Goal: Task Accomplishment & Management: Use online tool/utility

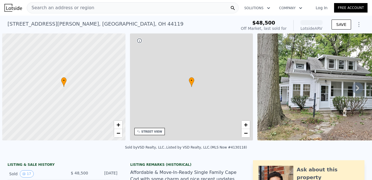
scroll to position [0, 2]
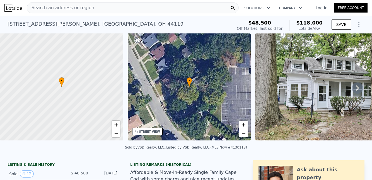
click at [352, 90] on icon at bounding box center [357, 88] width 11 height 11
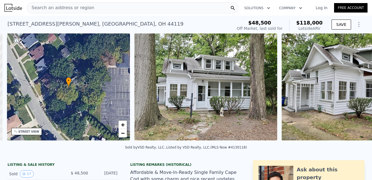
scroll to position [0, 130]
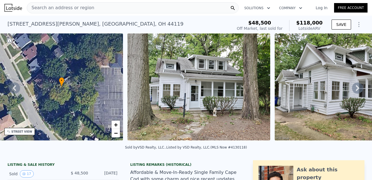
click at [352, 90] on icon at bounding box center [357, 88] width 11 height 11
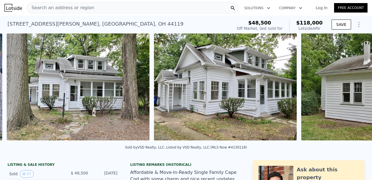
scroll to position [0, 255]
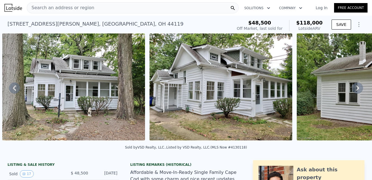
click at [352, 90] on icon at bounding box center [357, 88] width 11 height 11
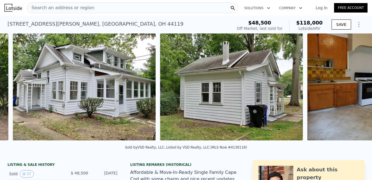
scroll to position [0, 403]
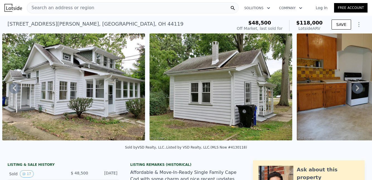
click at [352, 90] on icon at bounding box center [357, 88] width 11 height 11
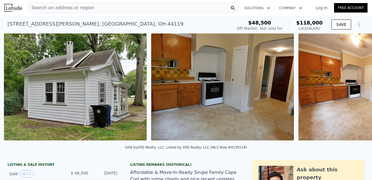
scroll to position [0, 550]
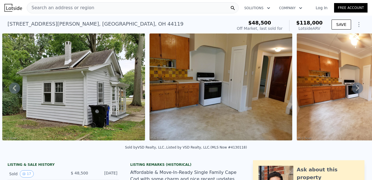
click at [352, 89] on icon at bounding box center [357, 88] width 11 height 11
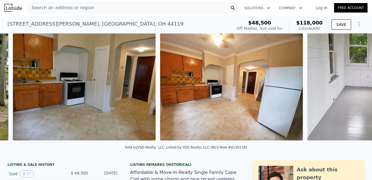
scroll to position [0, 697]
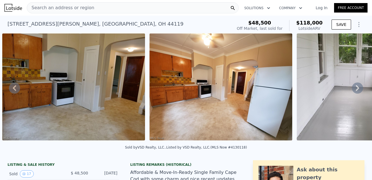
click at [352, 89] on icon at bounding box center [357, 88] width 11 height 11
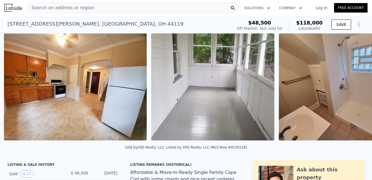
scroll to position [0, 845]
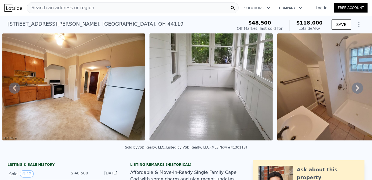
click at [352, 89] on icon at bounding box center [357, 88] width 11 height 11
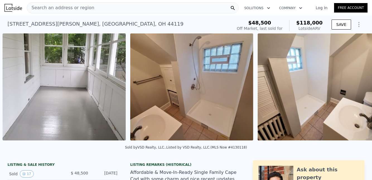
scroll to position [0, 992]
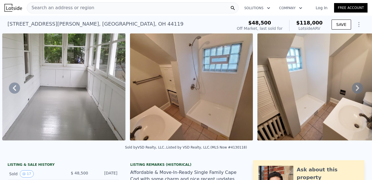
click at [352, 89] on icon at bounding box center [357, 88] width 11 height 11
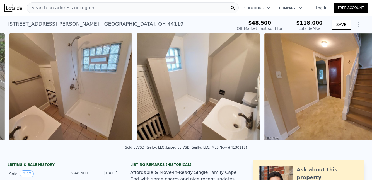
scroll to position [0, 1120]
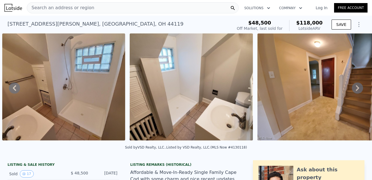
click at [352, 89] on icon at bounding box center [357, 88] width 11 height 11
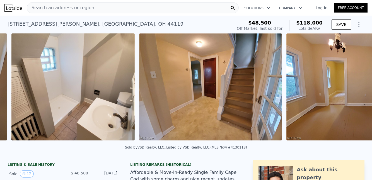
scroll to position [0, 1247]
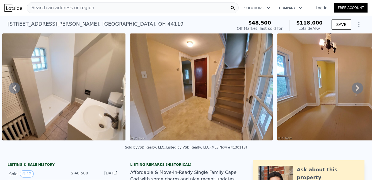
click at [352, 89] on icon at bounding box center [357, 88] width 11 height 11
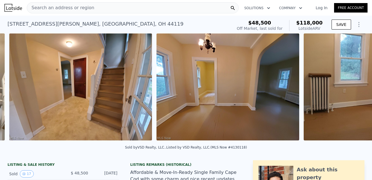
scroll to position [0, 1375]
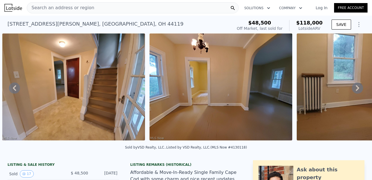
click at [352, 89] on icon at bounding box center [357, 88] width 11 height 11
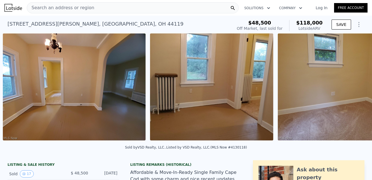
scroll to position [0, 1523]
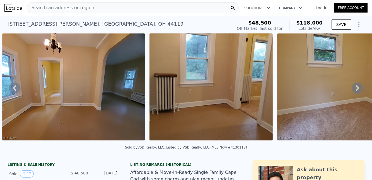
click at [352, 89] on icon at bounding box center [357, 88] width 11 height 11
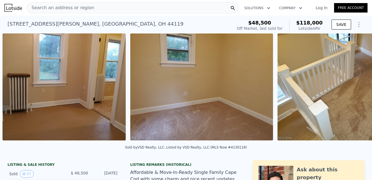
scroll to position [0, 1670]
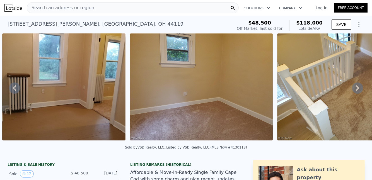
click at [352, 89] on icon at bounding box center [357, 88] width 11 height 11
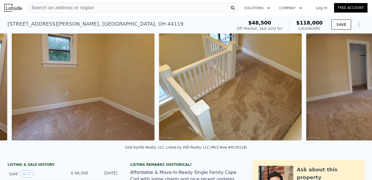
scroll to position [0, 1798]
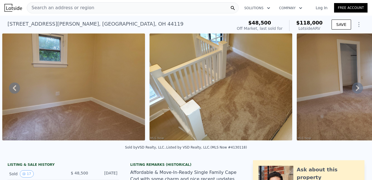
click at [352, 89] on icon at bounding box center [357, 88] width 11 height 11
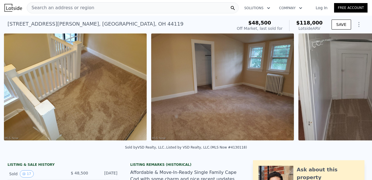
scroll to position [0, 1945]
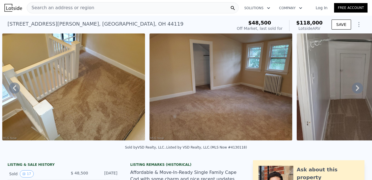
click at [352, 89] on icon at bounding box center [357, 88] width 11 height 11
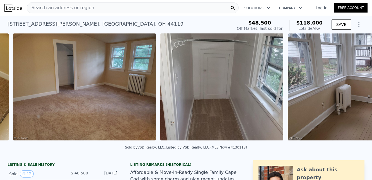
scroll to position [0, 2093]
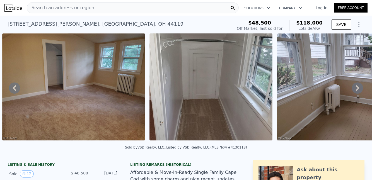
click at [352, 89] on icon at bounding box center [357, 88] width 11 height 11
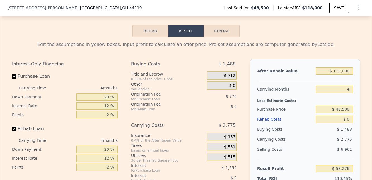
scroll to position [835, 0]
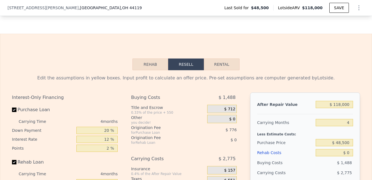
click at [219, 70] on button "Rental" at bounding box center [222, 65] width 36 height 12
select select "30"
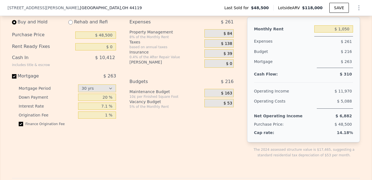
scroll to position [919, 0]
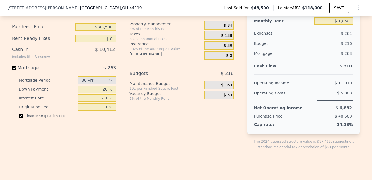
click at [112, 71] on span "$ 263" at bounding box center [110, 67] width 13 height 5
click at [16, 71] on input "Mortgage $ 263" at bounding box center [14, 68] width 4 height 4
checkbox input "false"
type input "$ 1,300"
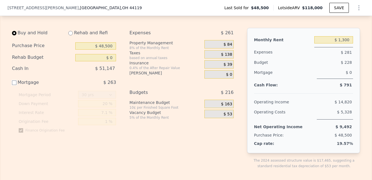
scroll to position [891, 0]
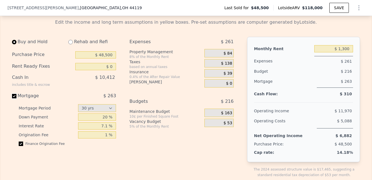
checkbox input "true"
type input "$ 1,050"
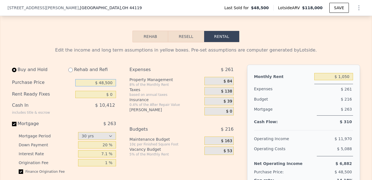
click at [110, 87] on input "$ 48,500" at bounding box center [95, 82] width 41 height 7
type input "$ 55,000"
drag, startPoint x: 114, startPoint y: 100, endPoint x: 114, endPoint y: 107, distance: 7.3
click at [114, 101] on div "Buy and Hold Rehab and Refi Purchase Price $ 55,000 Rent Ready Fixes $ 0 Cash I…" at bounding box center [66, 140] width 109 height 150
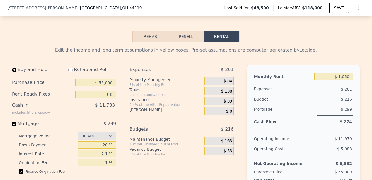
click at [114, 107] on div "Buy and Hold Rehab and Refi Purchase Price $ 55,000 Rent Ready Fixes $ 0 Cash I…" at bounding box center [66, 140] width 109 height 150
click at [207, 95] on div "$ 138" at bounding box center [219, 91] width 29 height 8
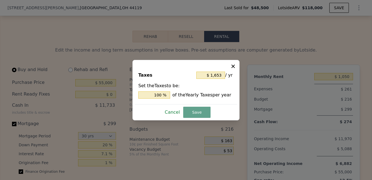
click at [174, 113] on button "Cancel" at bounding box center [173, 112] width 20 height 9
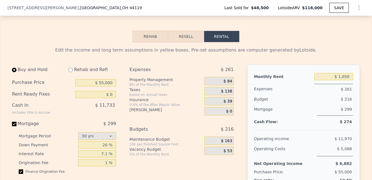
click at [221, 105] on div "$ 39" at bounding box center [219, 101] width 29 height 8
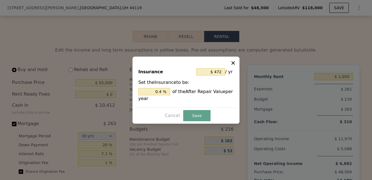
click at [233, 60] on icon at bounding box center [234, 63] width 6 height 6
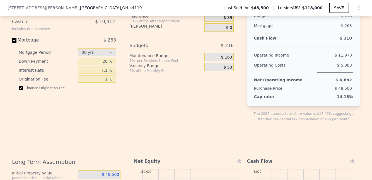
scroll to position [919, 0]
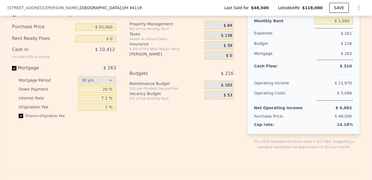
click at [112, 71] on span "$ 263" at bounding box center [110, 67] width 13 height 5
click at [16, 71] on input "Mortgage $ 263" at bounding box center [14, 68] width 4 height 4
checkbox input "false"
type input "$ 1,300"
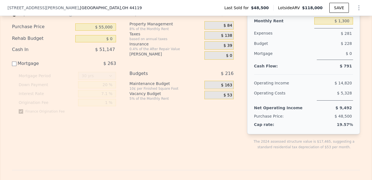
click at [112, 66] on span "$ 263" at bounding box center [110, 63] width 13 height 5
click at [16, 66] on input "Mortgage $ 263" at bounding box center [14, 64] width 4 height 4
checkbox input "true"
type input "$ 1,050"
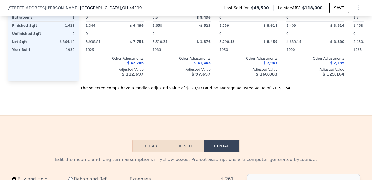
scroll to position [614, 0]
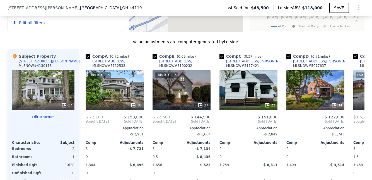
click at [359, 6] on icon "Show Options" at bounding box center [359, 8] width 1 height 4
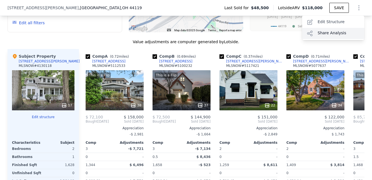
click at [328, 34] on div "Share Analysis" at bounding box center [333, 33] width 63 height 11
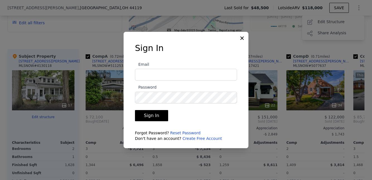
type input "j"
type input "[EMAIL_ADDRESS][DOMAIN_NAME]"
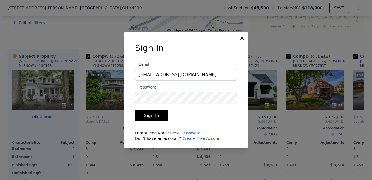
click at [196, 138] on link "Create Free Account" at bounding box center [203, 138] width 40 height 4
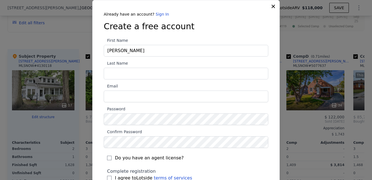
type input "[PERSON_NAME]"
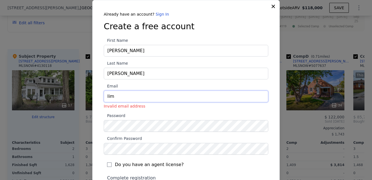
type input "[EMAIL_ADDRESS][DOMAIN_NAME]"
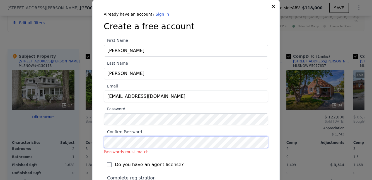
scroll to position [28, 0]
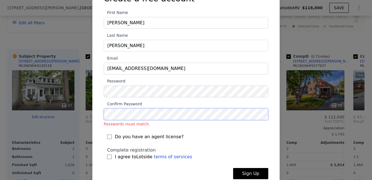
click at [100, 114] on div "Already have an account? Sign In Create a free account First Name [PERSON_NAME]…" at bounding box center [186, 86] width 183 height 205
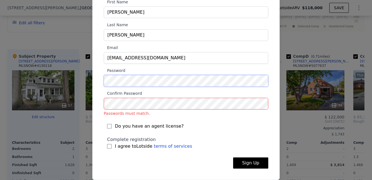
click at [138, 78] on label "Password" at bounding box center [186, 77] width 165 height 20
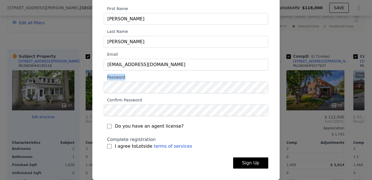
scroll to position [32, 0]
click at [110, 87] on label "Password" at bounding box center [186, 84] width 165 height 20
click at [107, 146] on input "I agree to Lotside terms of services" at bounding box center [109, 146] width 4 height 4
checkbox input "true"
click at [242, 161] on button "Sign Up" at bounding box center [250, 163] width 35 height 11
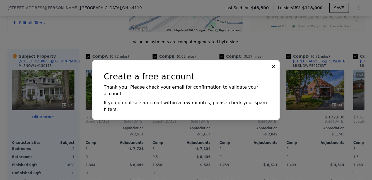
scroll to position [0, 0]
click at [273, 69] on icon at bounding box center [274, 67] width 6 height 6
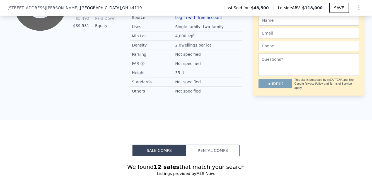
scroll to position [363, 0]
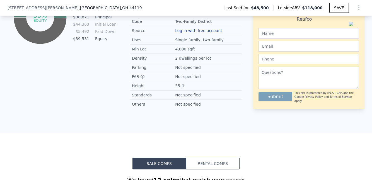
click at [358, 6] on icon "Show Options" at bounding box center [359, 7] width 7 height 7
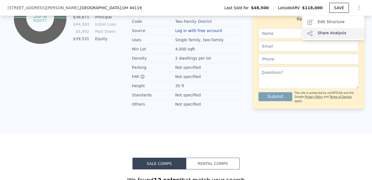
click at [326, 33] on div "Share Analysis" at bounding box center [333, 33] width 63 height 11
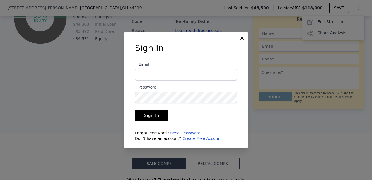
type input "[EMAIL_ADDRESS][DOMAIN_NAME]"
click at [152, 116] on button "Sign In" at bounding box center [151, 115] width 33 height 11
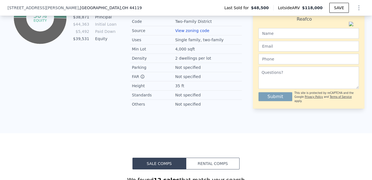
click at [357, 9] on icon "Show Options" at bounding box center [359, 7] width 7 height 7
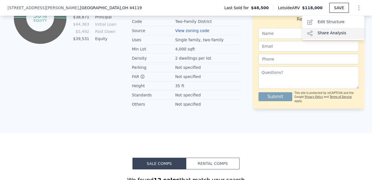
click at [328, 32] on div "Share Analysis" at bounding box center [333, 33] width 63 height 11
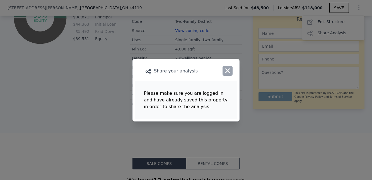
click at [227, 69] on icon "button" at bounding box center [228, 71] width 8 height 8
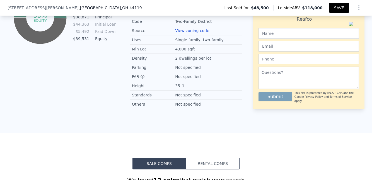
click at [337, 8] on button "SAVE" at bounding box center [340, 8] width 20 height 10
click at [357, 7] on icon "Show Options" at bounding box center [359, 7] width 7 height 7
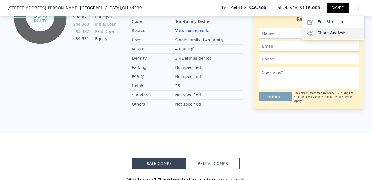
click at [325, 32] on div "Share Analysis" at bounding box center [333, 33] width 63 height 11
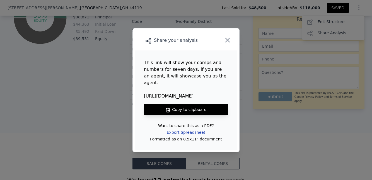
click at [183, 129] on div "Export Spreadsheet" at bounding box center [185, 133] width 47 height 10
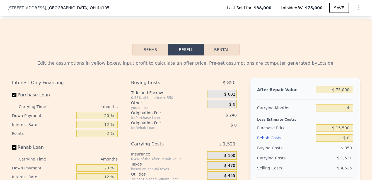
scroll to position [835, 0]
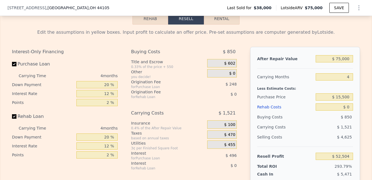
click at [220, 24] on button "Rental" at bounding box center [222, 19] width 36 height 12
select select "30"
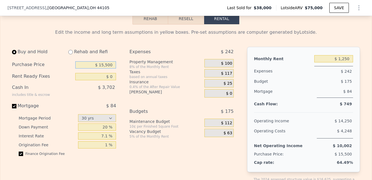
click at [111, 69] on input "$ 15,500" at bounding box center [95, 64] width 41 height 7
type input "$ 1"
type input "$ 7"
type input "$ 65,000"
click at [111, 80] on input "$ 0" at bounding box center [95, 76] width 41 height 7
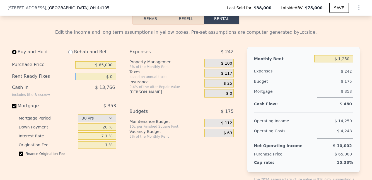
scroll to position [863, 0]
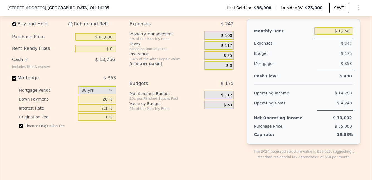
click at [226, 48] on span "$ 117" at bounding box center [226, 45] width 11 height 5
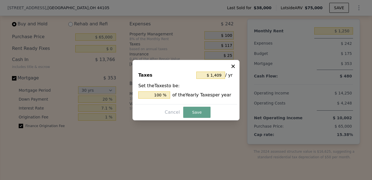
click at [232, 65] on icon at bounding box center [233, 65] width 3 height 3
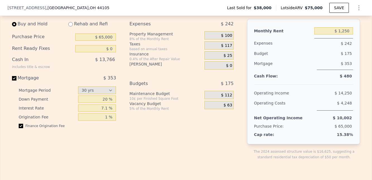
click at [225, 48] on span "$ 117" at bounding box center [226, 45] width 11 height 5
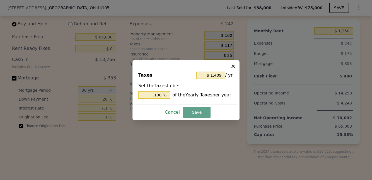
click at [175, 112] on button "Cancel" at bounding box center [173, 112] width 20 height 9
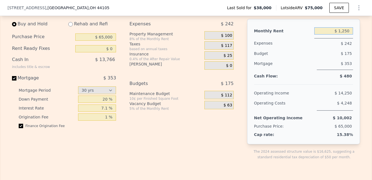
click at [349, 35] on input "$ 1,250" at bounding box center [334, 30] width 39 height 7
click at [229, 48] on span "$ 117" at bounding box center [226, 45] width 11 height 5
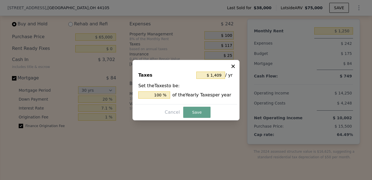
click at [232, 67] on icon at bounding box center [233, 65] width 3 height 3
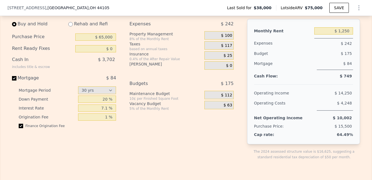
click at [217, 60] on div "$ 25" at bounding box center [219, 55] width 29 height 8
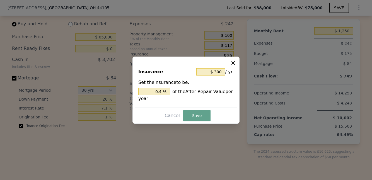
click at [232, 62] on icon at bounding box center [233, 62] width 3 height 3
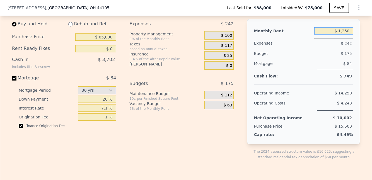
click at [350, 35] on input "$ 1,250" at bounding box center [334, 30] width 39 height 7
type input "$ 1,340"
click at [342, 129] on span "$ 15,500" at bounding box center [343, 126] width 17 height 4
click at [110, 41] on input "$ 65,000" at bounding box center [95, 36] width 41 height 7
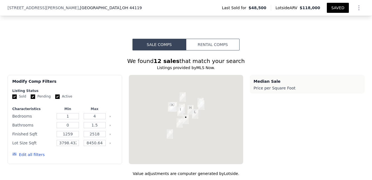
scroll to position [500, 0]
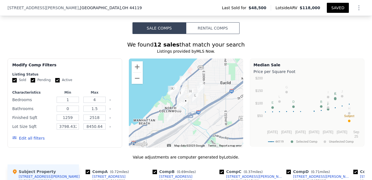
click at [210, 34] on button "Rental Comps" at bounding box center [213, 28] width 54 height 12
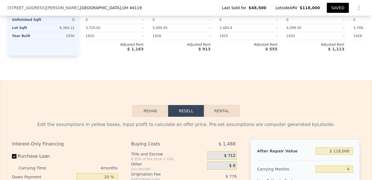
scroll to position [807, 0]
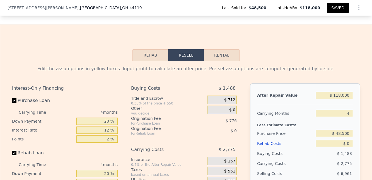
click at [218, 61] on button "Rental" at bounding box center [222, 55] width 36 height 12
select select "30"
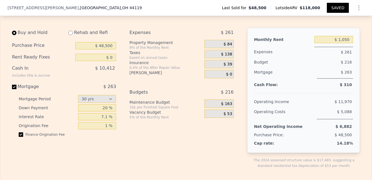
scroll to position [891, 0]
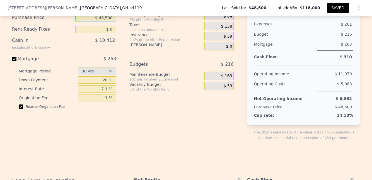
click at [102, 21] on input "$ 48,500" at bounding box center [95, 17] width 41 height 7
click at [162, 64] on div "Expenses $ 261 Property Management 8% of the Monthly Rent $ 84 Taxes based on a…" at bounding box center [183, 75] width 109 height 150
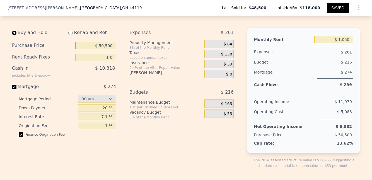
click at [102, 49] on input "$ 50,500" at bounding box center [95, 45] width 41 height 7
type input "$ 55,000"
click at [162, 98] on div "Expenses $ 261 Property Management 8% of the Monthly Rent $ 84 Taxes based on a…" at bounding box center [183, 103] width 109 height 150
click at [342, 137] on span "$ 55,000" at bounding box center [343, 135] width 17 height 4
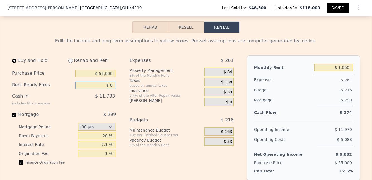
click at [111, 89] on input "$ 0" at bounding box center [95, 85] width 41 height 7
type input "$ 10,000"
click at [283, 117] on div "Cash Flow: $ 274" at bounding box center [303, 114] width 99 height 6
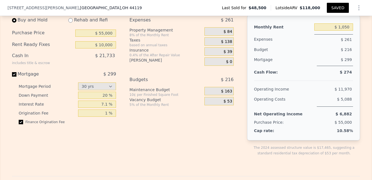
scroll to position [863, 0]
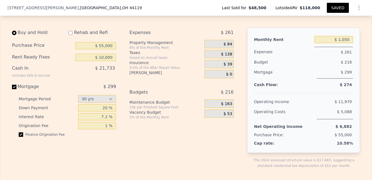
click at [283, 119] on div "Operating Costs" at bounding box center [284, 113] width 61 height 13
click at [341, 43] on input "$ 1,050" at bounding box center [334, 39] width 39 height 7
click at [215, 48] on div "$ 84" at bounding box center [219, 44] width 29 height 8
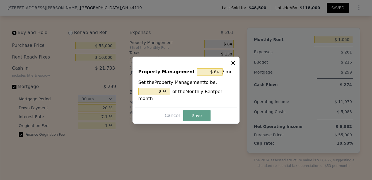
click at [233, 64] on icon at bounding box center [233, 62] width 3 height 3
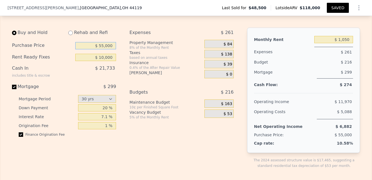
click at [104, 49] on input "$ 55,000" at bounding box center [95, 45] width 41 height 7
click at [109, 49] on input "$ 55,000" at bounding box center [95, 45] width 41 height 7
click at [108, 61] on input "$ 10,000" at bounding box center [95, 57] width 41 height 7
click at [109, 71] on span "$ 21,733" at bounding box center [105, 68] width 20 height 5
click at [103, 71] on span "$ 21,733" at bounding box center [105, 68] width 20 height 5
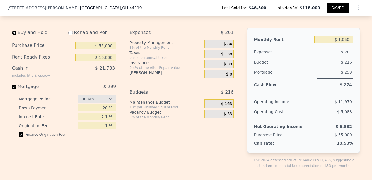
click at [40, 78] on div "includes title & escrow" at bounding box center [31, 75] width 38 height 4
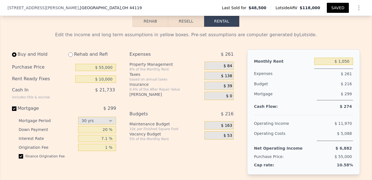
scroll to position [835, 0]
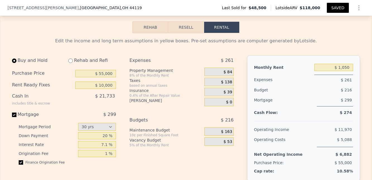
click at [337, 8] on button "SAVED" at bounding box center [338, 8] width 22 height 10
click at [358, 7] on icon "Show Options" at bounding box center [359, 7] width 7 height 7
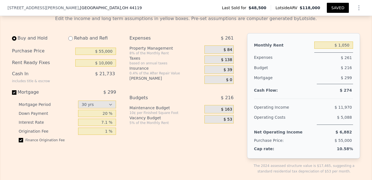
scroll to position [863, 0]
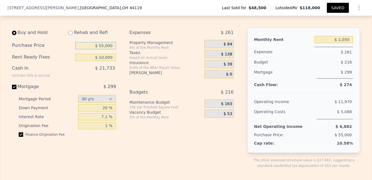
click at [103, 49] on input "$ 55,000" at bounding box center [95, 45] width 41 height 7
type input "$ 50,000"
click at [332, 8] on button "SAVED" at bounding box center [338, 8] width 22 height 10
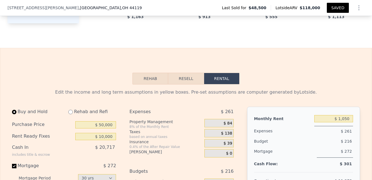
scroll to position [779, 0]
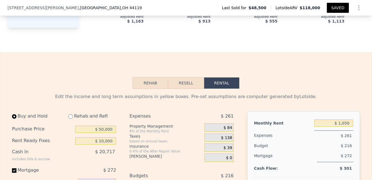
click at [356, 7] on icon "Show Options" at bounding box center [359, 7] width 7 height 7
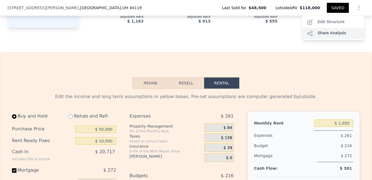
click at [327, 34] on div "Share Analysis" at bounding box center [333, 33] width 63 height 11
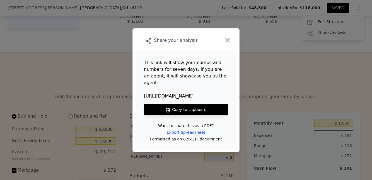
click at [182, 105] on button "Copy to clipboard" at bounding box center [186, 109] width 84 height 11
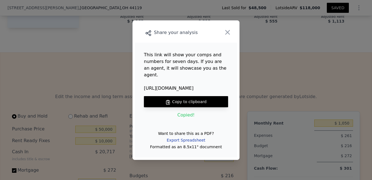
click at [189, 138] on div "Export Spreadsheet" at bounding box center [185, 140] width 47 height 10
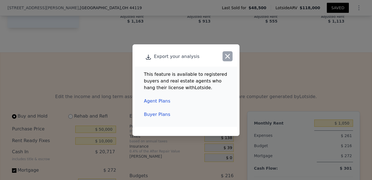
click at [225, 56] on icon "button" at bounding box center [228, 56] width 8 height 8
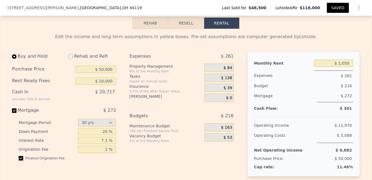
scroll to position [863, 0]
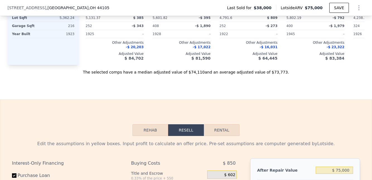
scroll to position [752, 0]
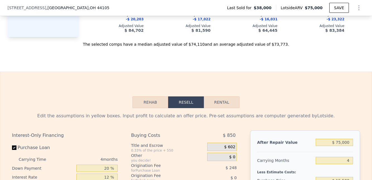
click at [215, 108] on button "Rental" at bounding box center [222, 103] width 36 height 12
select select "30"
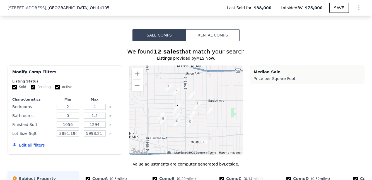
scroll to position [417, 0]
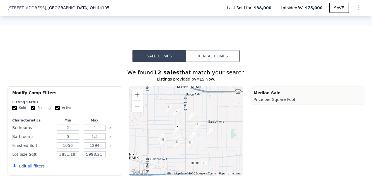
click at [202, 60] on button "Rental Comps" at bounding box center [213, 56] width 54 height 12
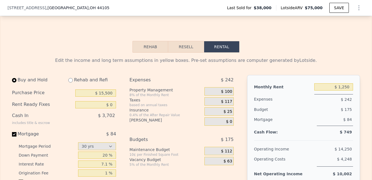
scroll to position [779, 0]
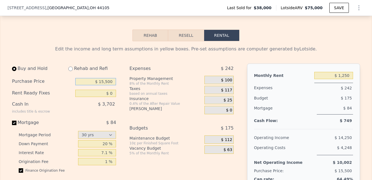
click at [111, 85] on input "$ 15,500" at bounding box center [95, 81] width 41 height 7
type input "$ 1"
type input "$ 55,000"
drag, startPoint x: 112, startPoint y: 100, endPoint x: 111, endPoint y: 102, distance: 3.2
click at [112, 97] on input "$ 0" at bounding box center [95, 93] width 41 height 7
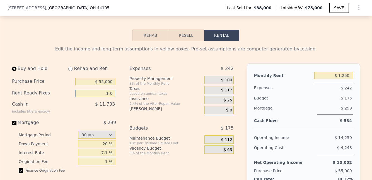
click at [111, 97] on input "$ 0" at bounding box center [95, 93] width 41 height 7
type input "$ 0"
type input "$ 3,000"
click at [108, 107] on span "$ 11,733" at bounding box center [105, 104] width 20 height 5
click at [348, 79] on input "$ 1,250" at bounding box center [334, 75] width 39 height 7
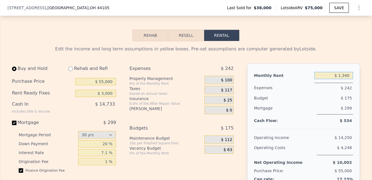
type input "$ 1,340"
click at [328, 103] on div "$ 175" at bounding box center [324, 98] width 58 height 10
click at [102, 85] on input "$ 55,000" at bounding box center [95, 81] width 41 height 7
type input "$ 65,000"
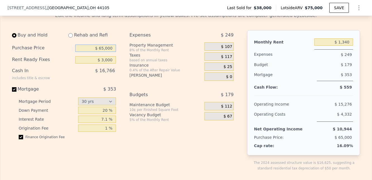
scroll to position [807, 0]
